Goal: Information Seeking & Learning: Find specific fact

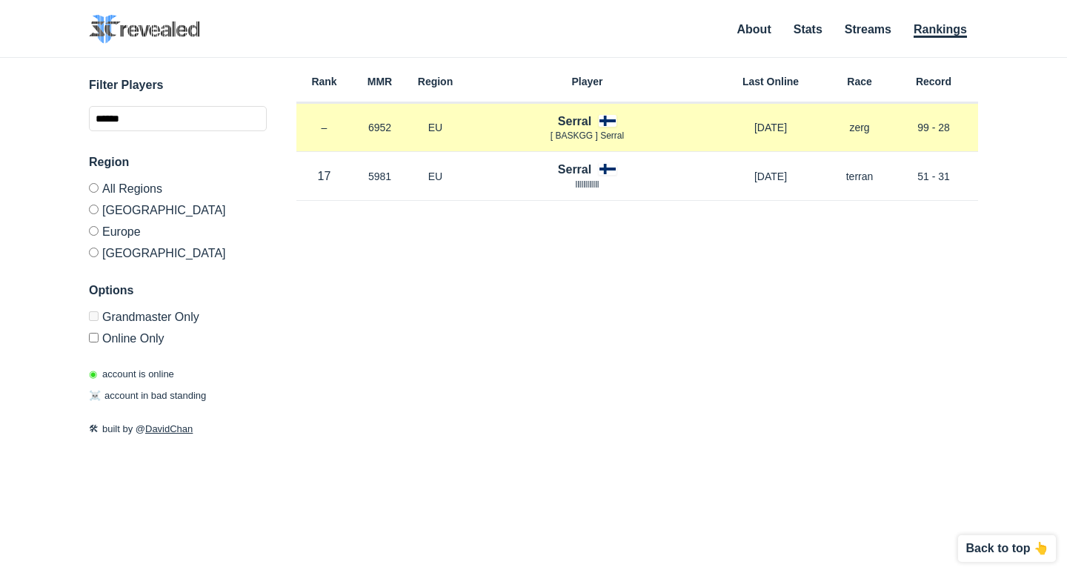
drag, startPoint x: 720, startPoint y: 124, endPoint x: 827, endPoint y: 127, distance: 106.7
click at [827, 127] on div "Rank – MMR 6952 Region EU Serral [ BASKGG ] Serral [DATE] Race zerg Record 99 -…" at bounding box center [636, 128] width 681 height 49
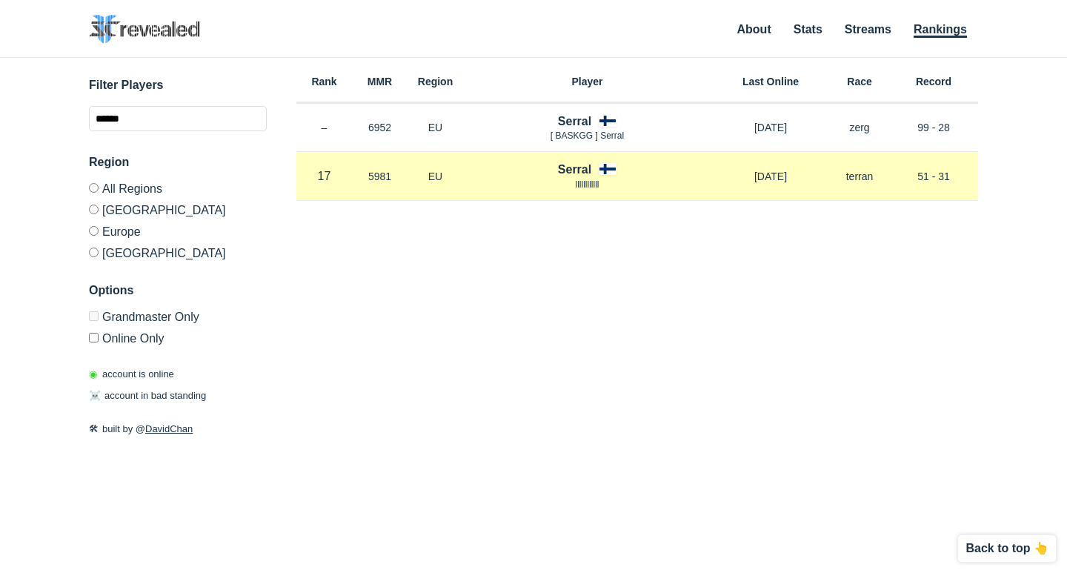
click at [787, 180] on p "[DATE]" at bounding box center [770, 176] width 119 height 15
click at [367, 169] on p "5981" at bounding box center [380, 176] width 56 height 15
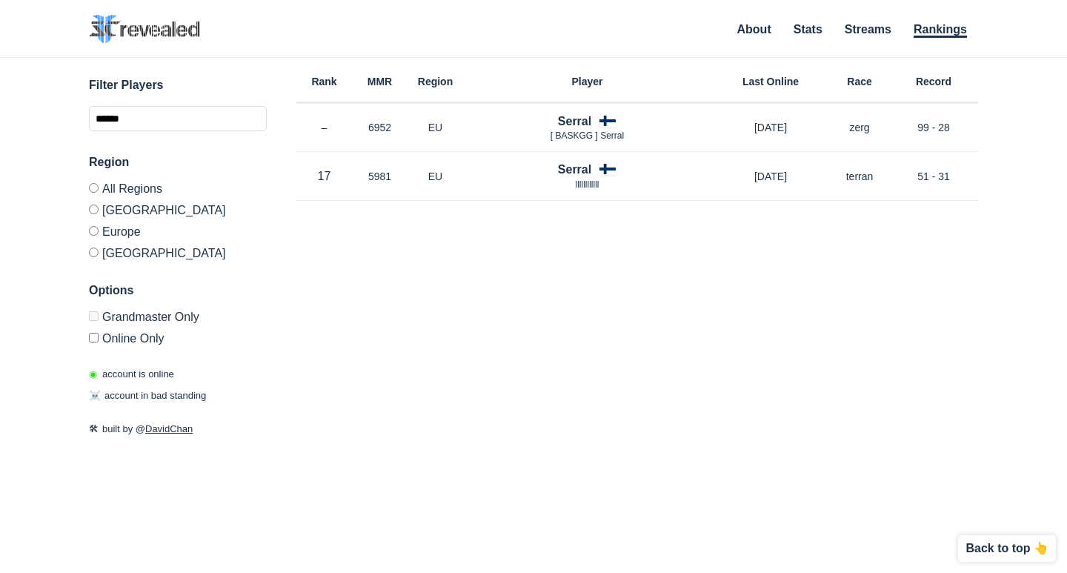
click at [405, 245] on div "Rank MMR Region Player Last Online Race Record Rank – MMR 6952 Region EU Serral…" at bounding box center [636, 260] width 681 height 404
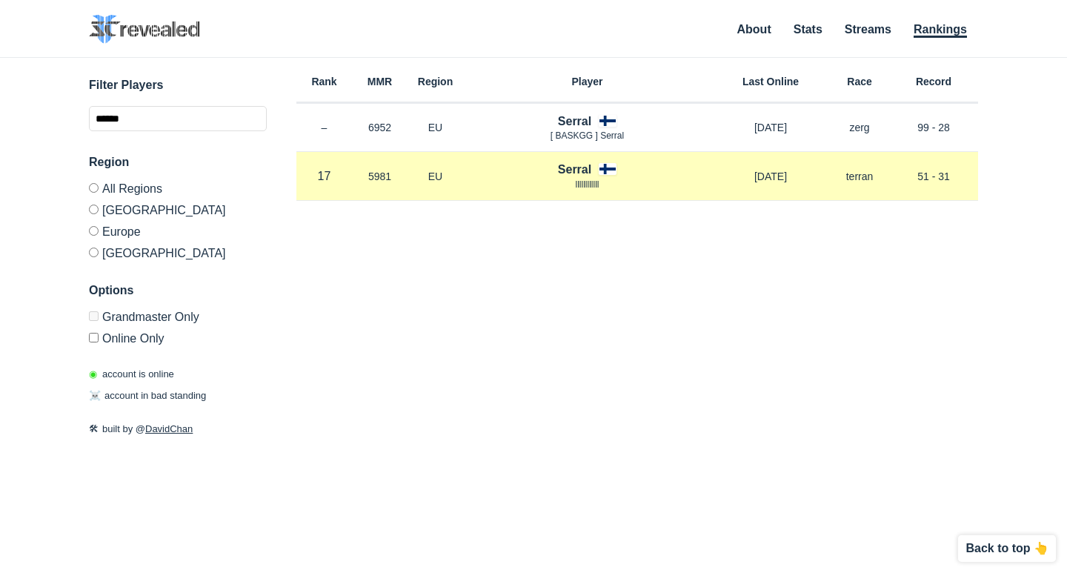
click at [432, 188] on div "Rank 17 in [GEOGRAPHIC_DATA] MMR 5981 Region EU [GEOGRAPHIC_DATA] [DATE] Race t…" at bounding box center [636, 176] width 681 height 49
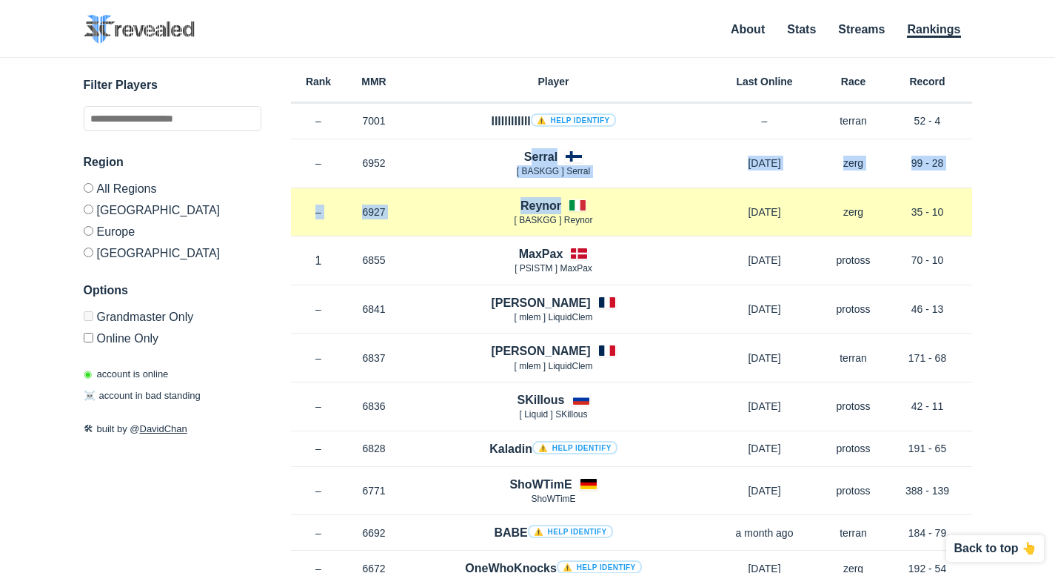
drag, startPoint x: 509, startPoint y: 163, endPoint x: 577, endPoint y: 192, distance: 74.0
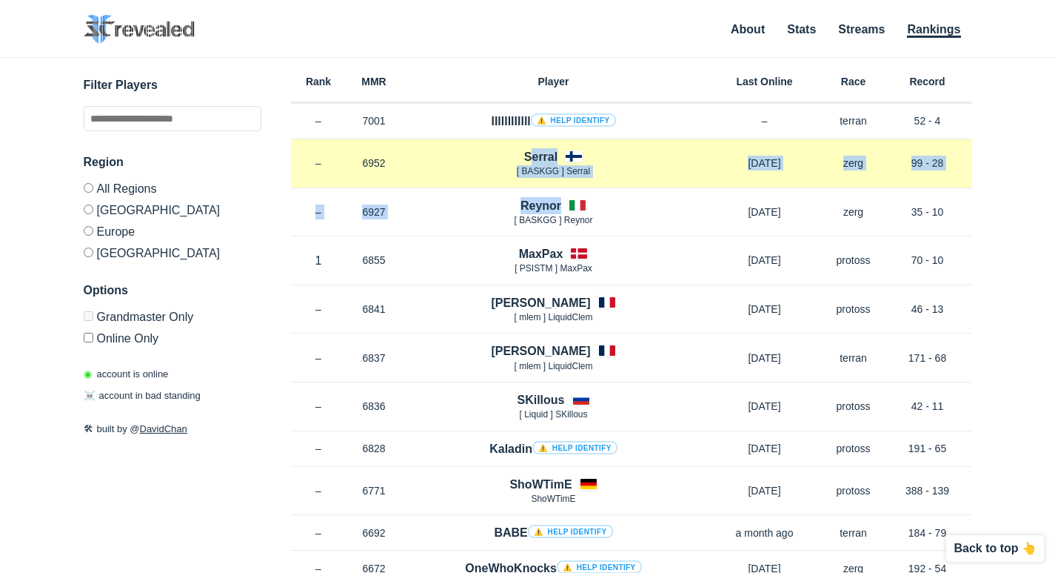
click at [530, 181] on div "Rank – MMR 6952 Region EU Serral [ BASKGG ] Serral [DATE] Race zerg Record 99 -…" at bounding box center [631, 163] width 681 height 49
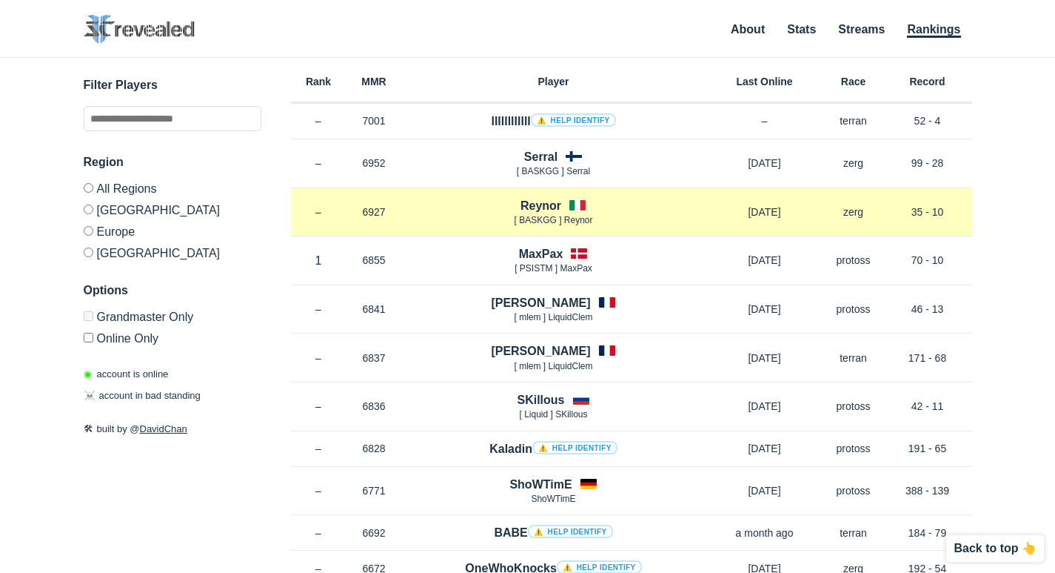
drag, startPoint x: 768, startPoint y: 166, endPoint x: 793, endPoint y: 222, distance: 61.7
click at [793, 222] on div "Rank – MMR 6927 Region EU Reynor [ BASKGG ] Reynor 2 months ago Race zerg Recor…" at bounding box center [631, 212] width 681 height 49
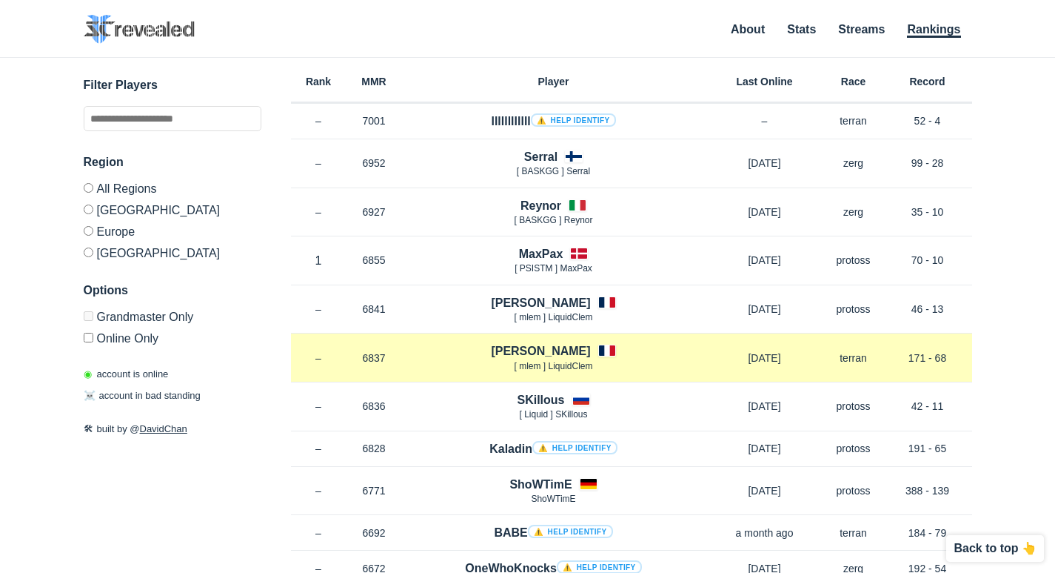
scroll to position [74, 0]
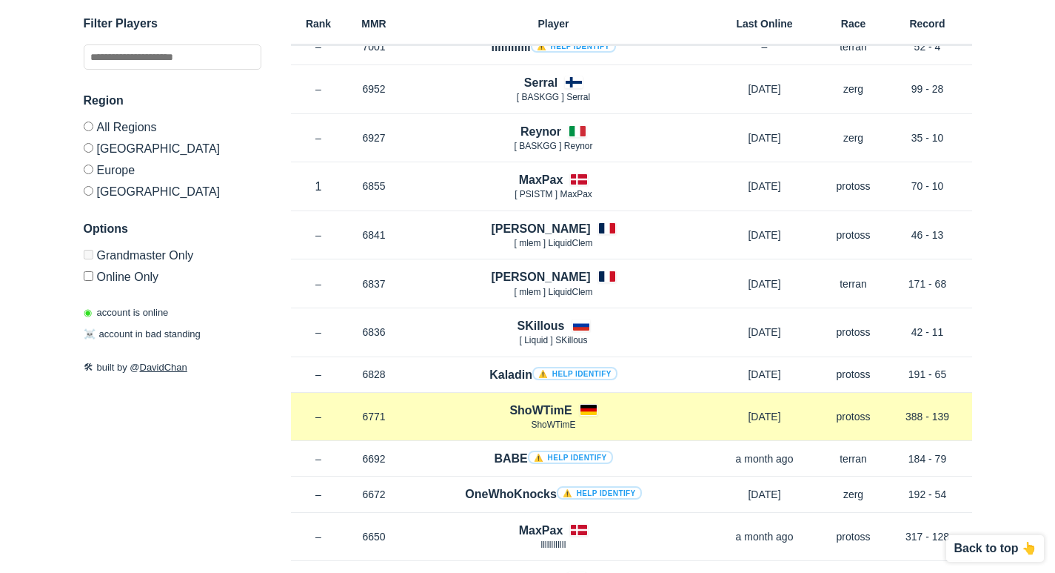
click at [780, 418] on p "25 days ago" at bounding box center [765, 416] width 119 height 15
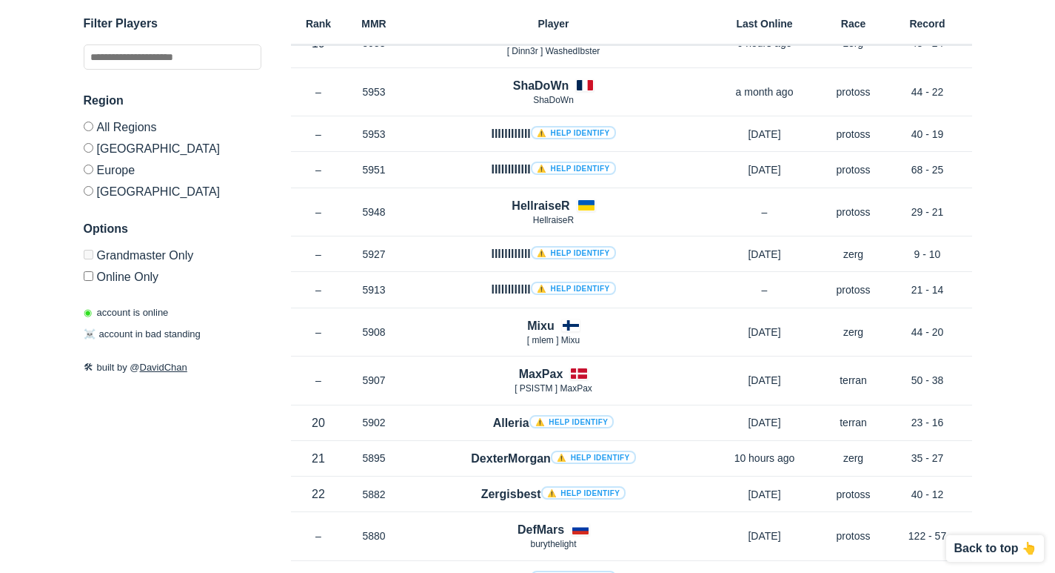
scroll to position [3852, 0]
